Goal: Information Seeking & Learning: Learn about a topic

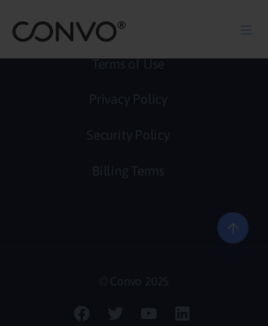
scroll to position [9600, 0]
